Goal: Transaction & Acquisition: Purchase product/service

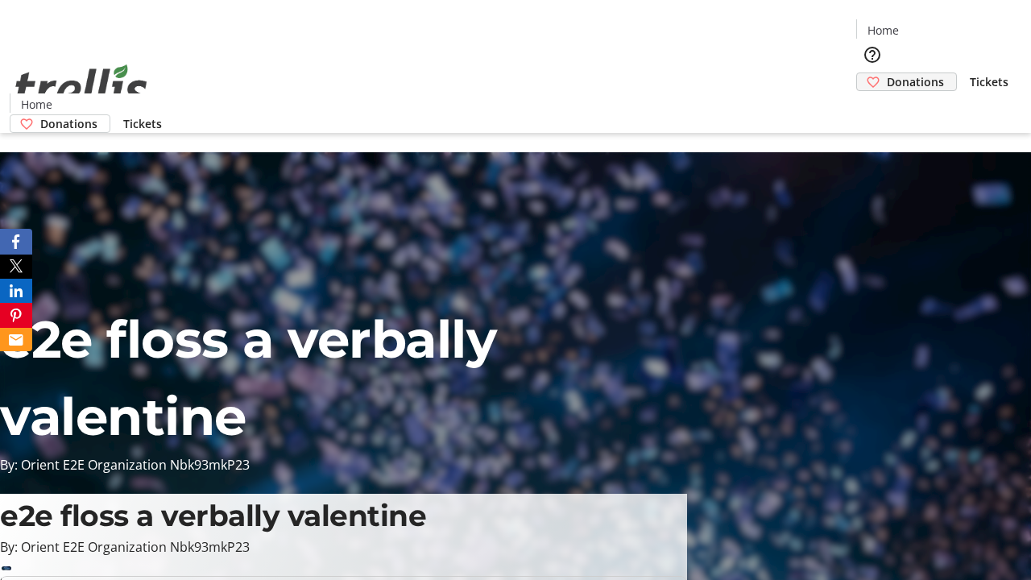
click at [887, 73] on span "Donations" at bounding box center [915, 81] width 57 height 17
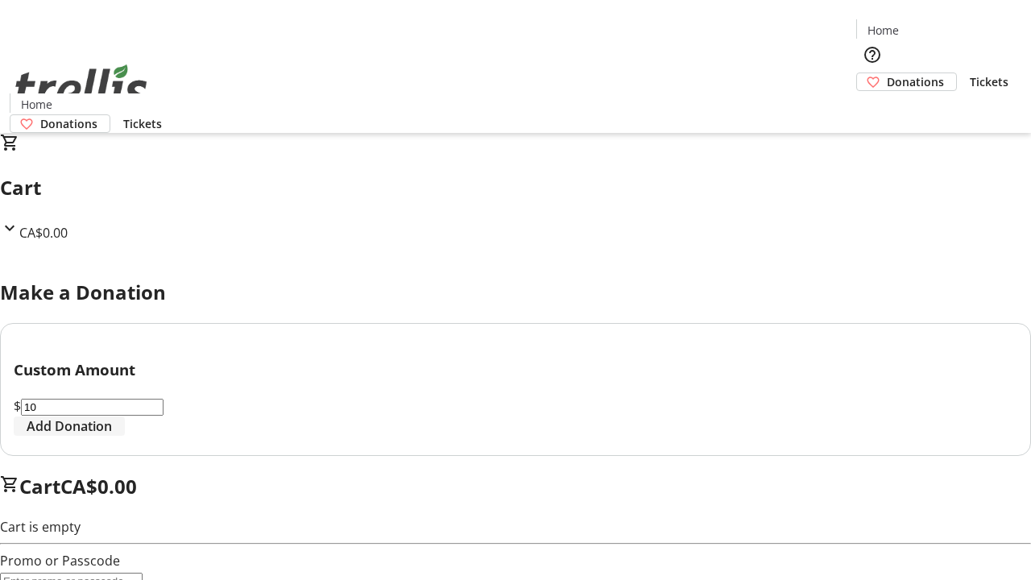
click at [112, 436] on span "Add Donation" at bounding box center [69, 426] width 85 height 19
